Goal: Find specific page/section: Find specific page/section

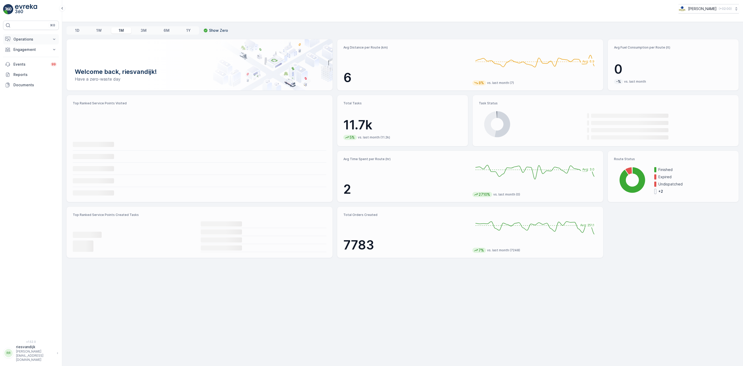
click at [36, 38] on p "Operations" at bounding box center [30, 39] width 35 height 5
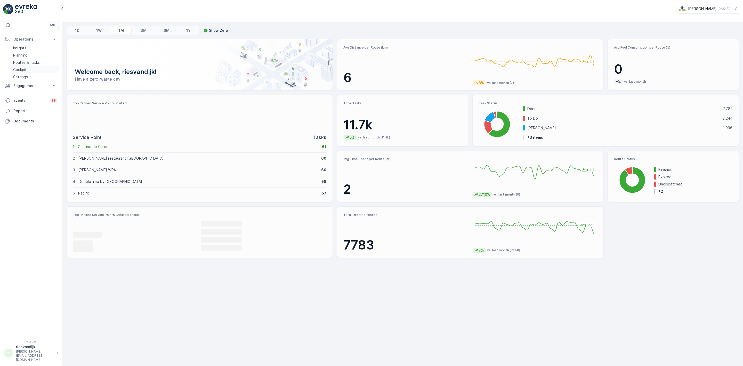
click at [35, 73] on link "Cockpit" at bounding box center [35, 69] width 48 height 7
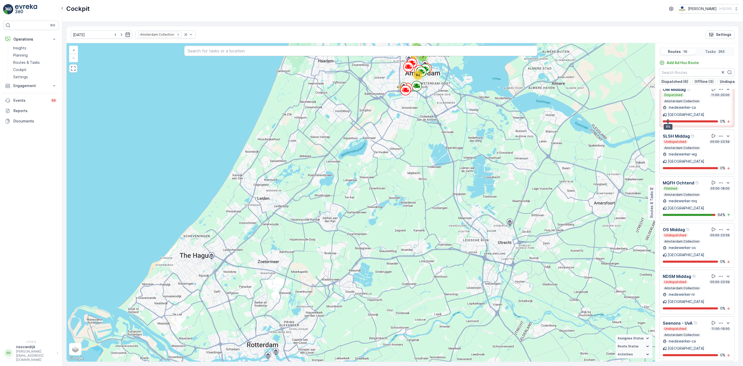
scroll to position [194, 0]
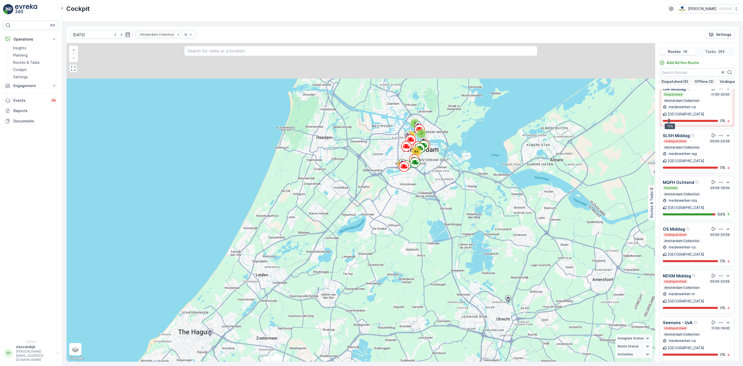
drag, startPoint x: 482, startPoint y: 111, endPoint x: 481, endPoint y: 172, distance: 61.2
click at [481, 172] on div "3 7 77 84 92 + − Satellite Roadmap Terrain Hybrid Leaflet Keyboard shortcuts Ma…" at bounding box center [361, 202] width 589 height 318
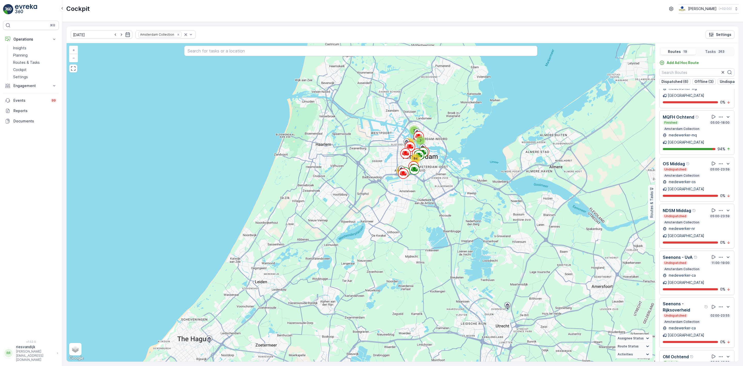
scroll to position [271, 0]
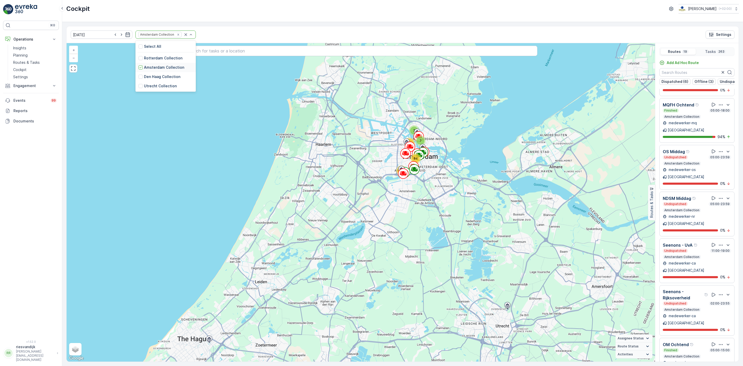
click at [144, 67] on p "Amsterdam Collection" at bounding box center [164, 67] width 40 height 5
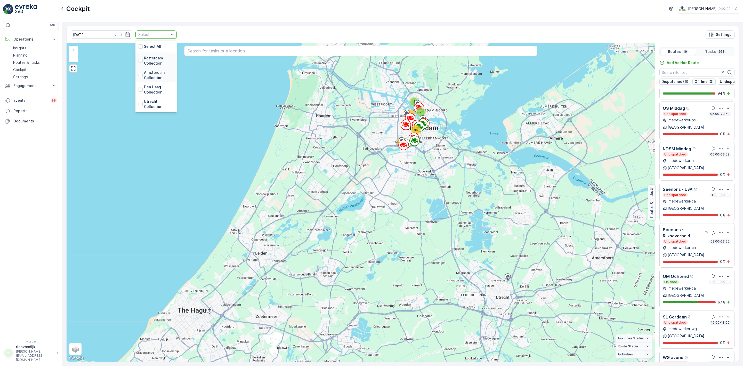
scroll to position [228, 0]
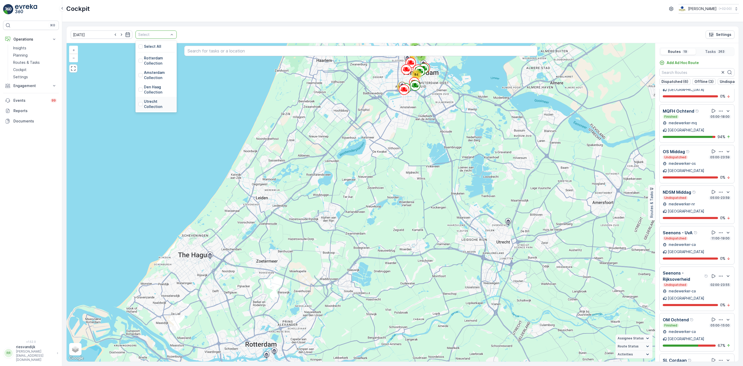
click at [146, 103] on p "Utrecht Collection" at bounding box center [159, 104] width 30 height 10
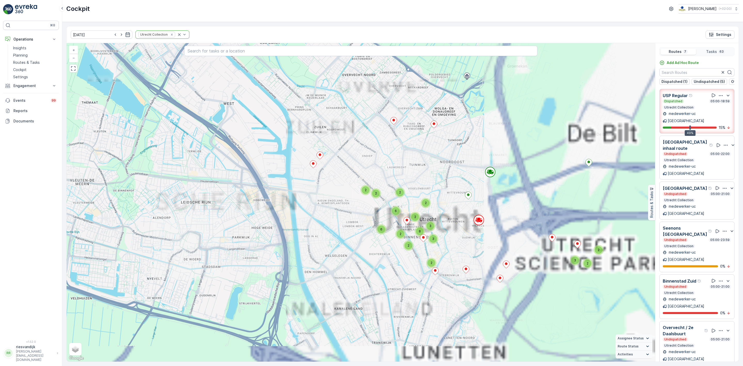
drag, startPoint x: 571, startPoint y: 231, endPoint x: 348, endPoint y: 164, distance: 233.6
click at [348, 164] on div "2 3 2 2 2 2 6 2 2 2 6 2 2 8 3 3 + − Satellite Roadmap Terrain Hybrid Leaflet Ke…" at bounding box center [361, 202] width 589 height 318
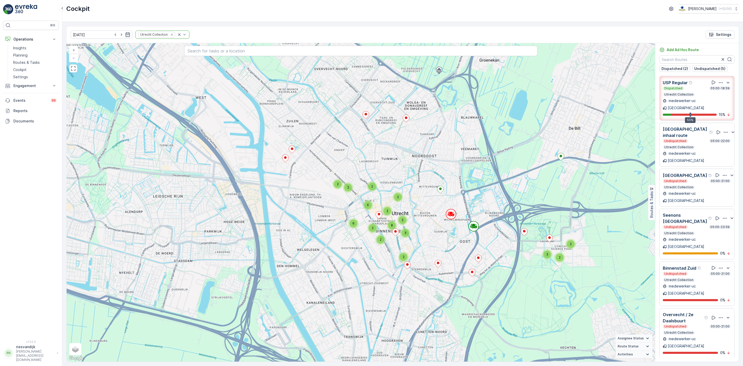
scroll to position [9, 0]
